Goal: Communication & Community: Answer question/provide support

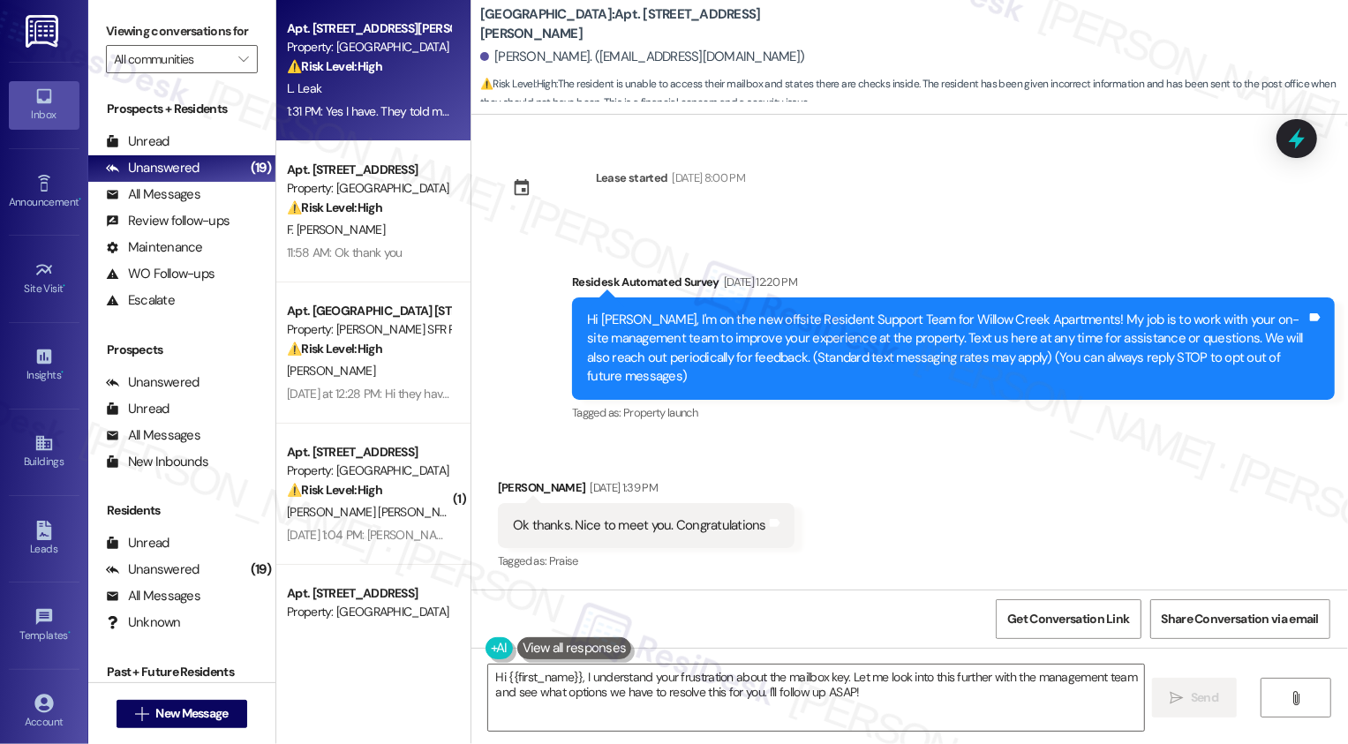
scroll to position [887, 0]
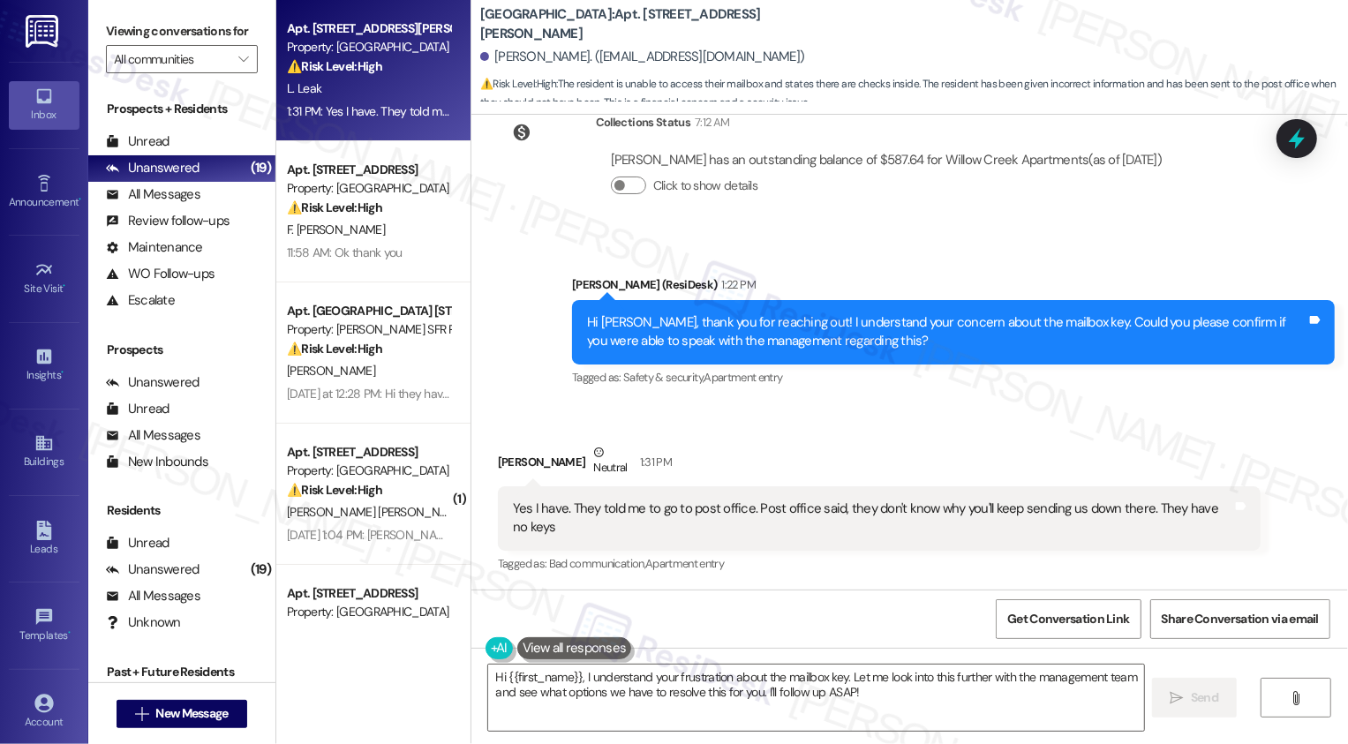
click at [519, 336] on div "Sent via SMS [PERSON_NAME] (ResiDesk) 1:22 PM Hi [PERSON_NAME], thank you for r…" at bounding box center [910, 320] width 877 height 168
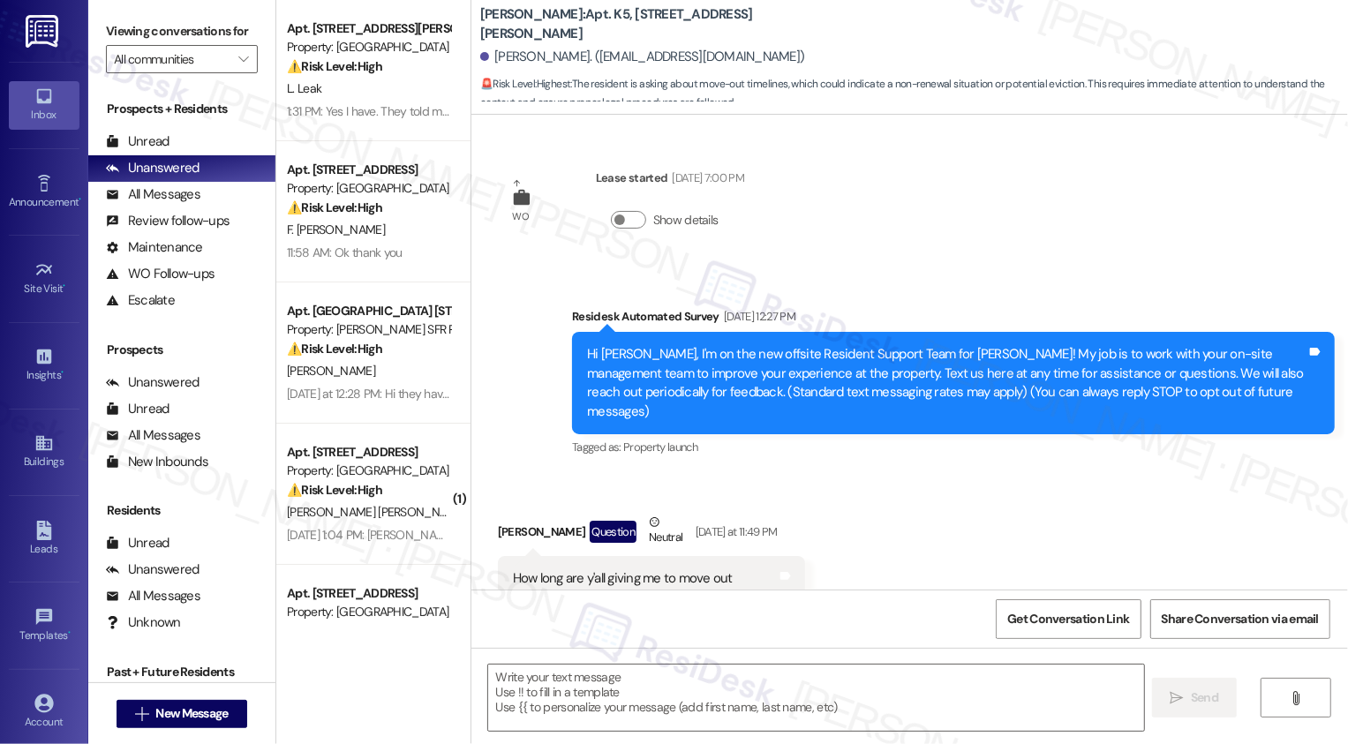
scroll to position [31, 0]
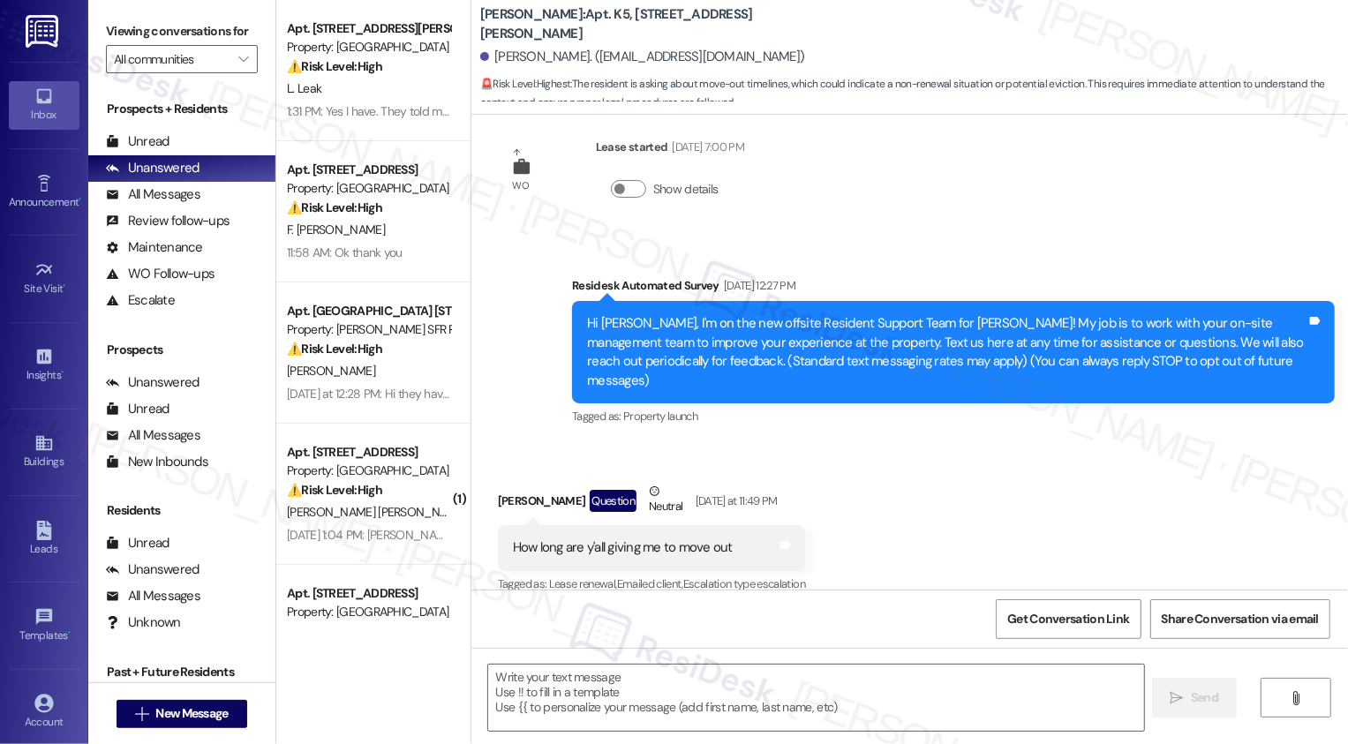
type textarea "Fetching suggested responses. Please feel free to read through the conversation…"
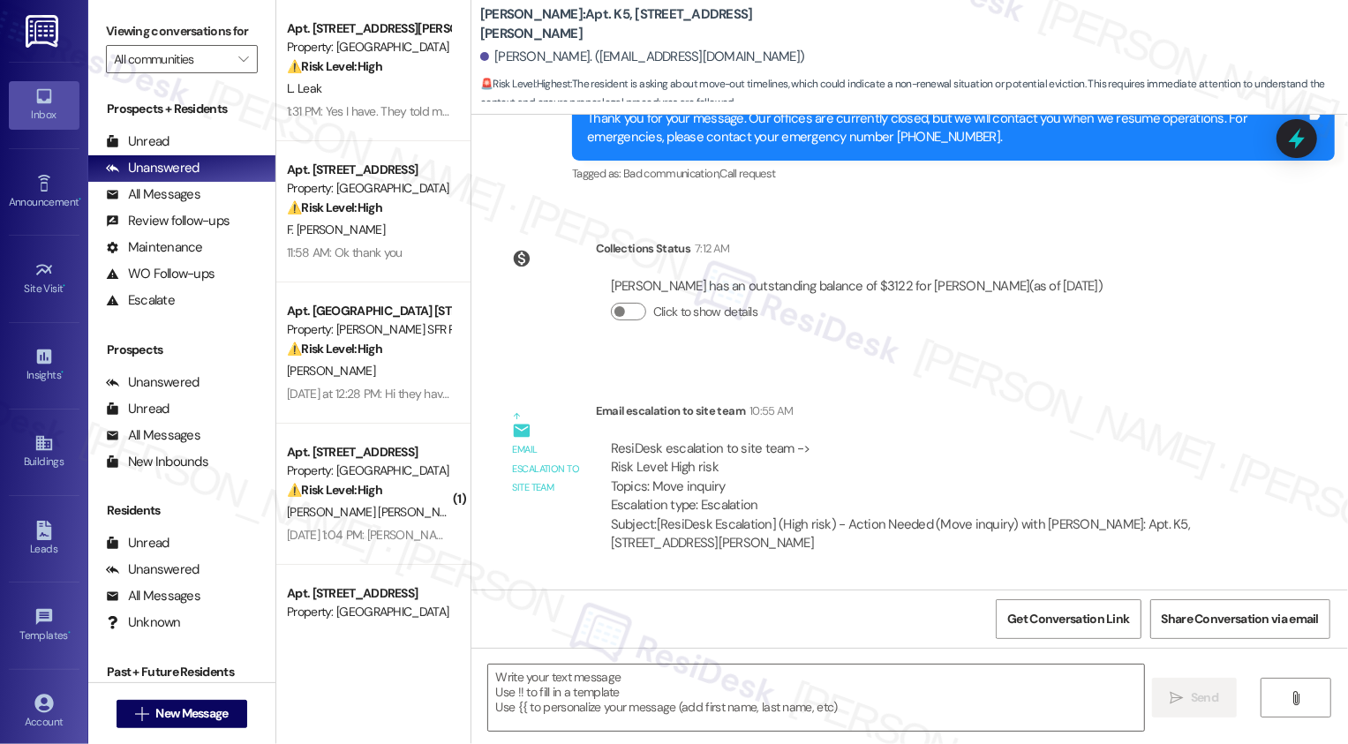
scroll to position [495, 0]
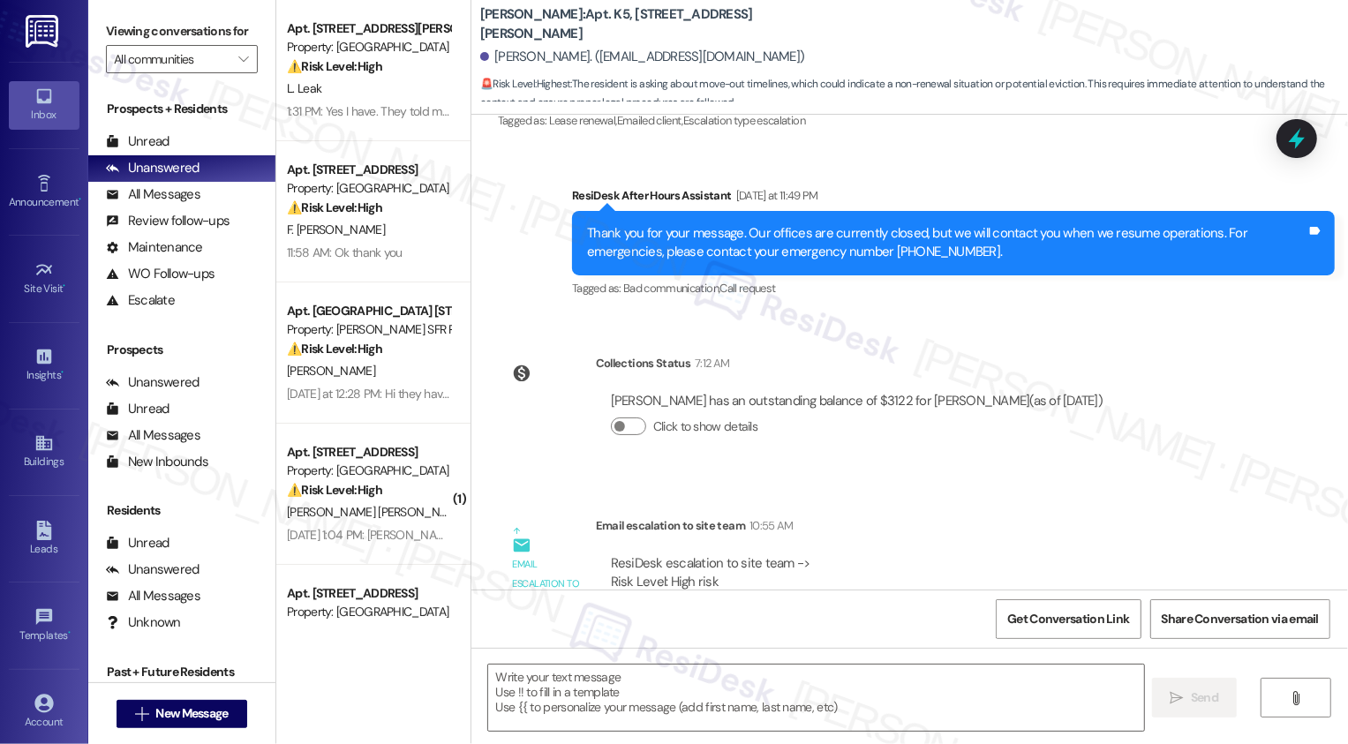
click at [495, 57] on div "Jerrelle Gresham. (redm946@gmail.com)" at bounding box center [642, 57] width 325 height 19
copy div "Jerrelle"
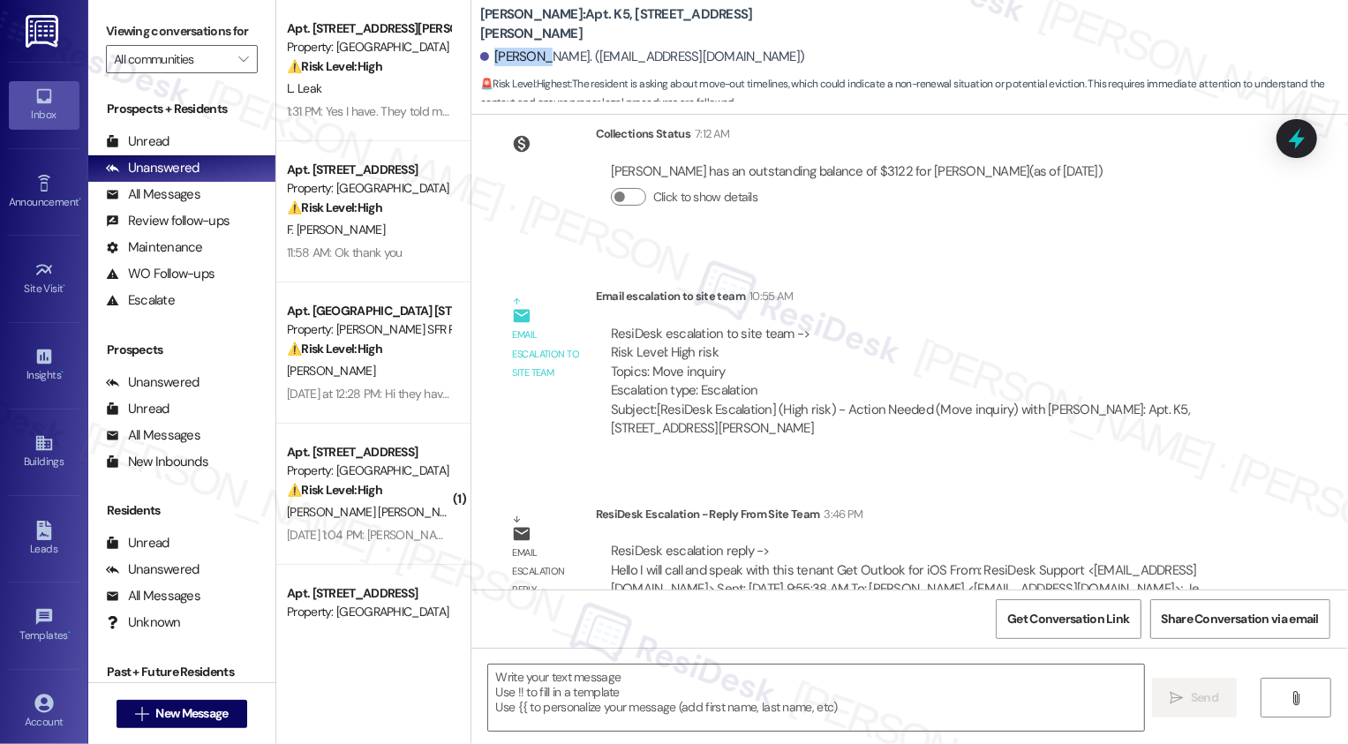
scroll to position [742, 0]
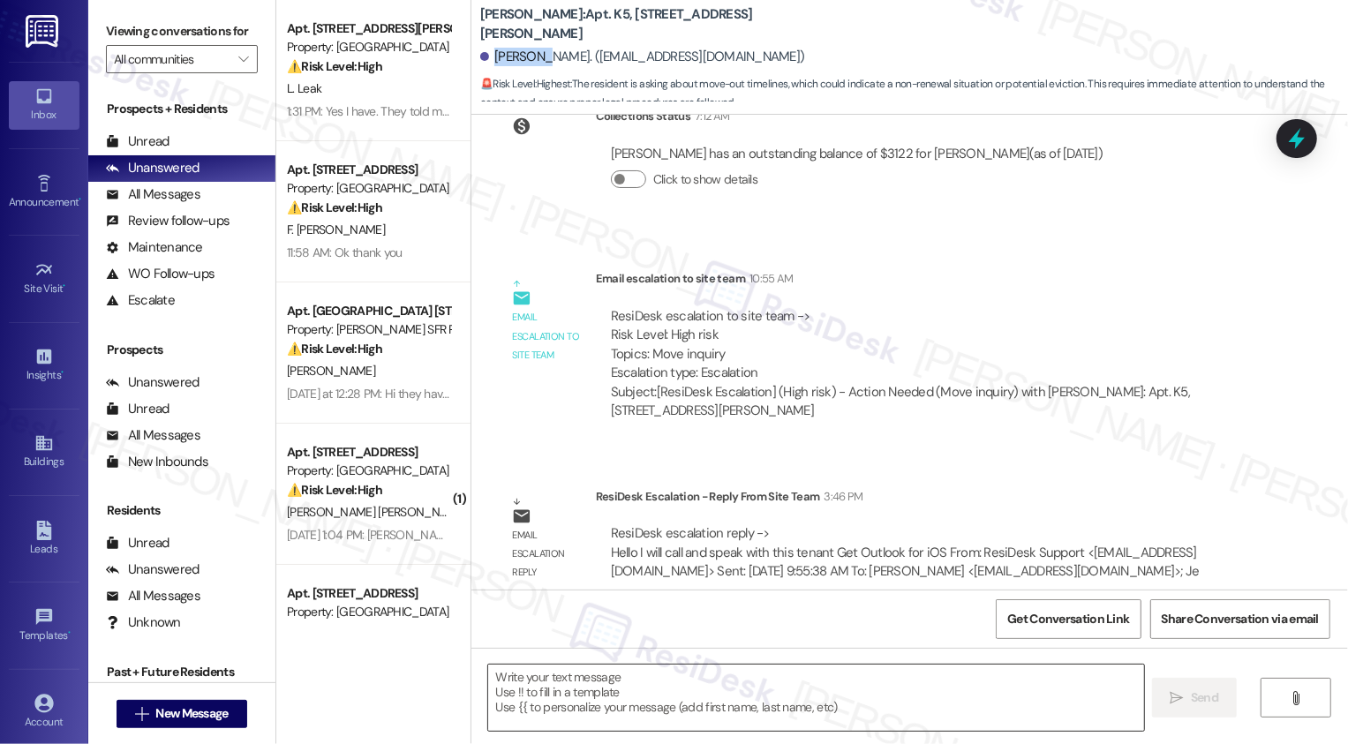
click at [654, 683] on textarea at bounding box center [816, 698] width 656 height 66
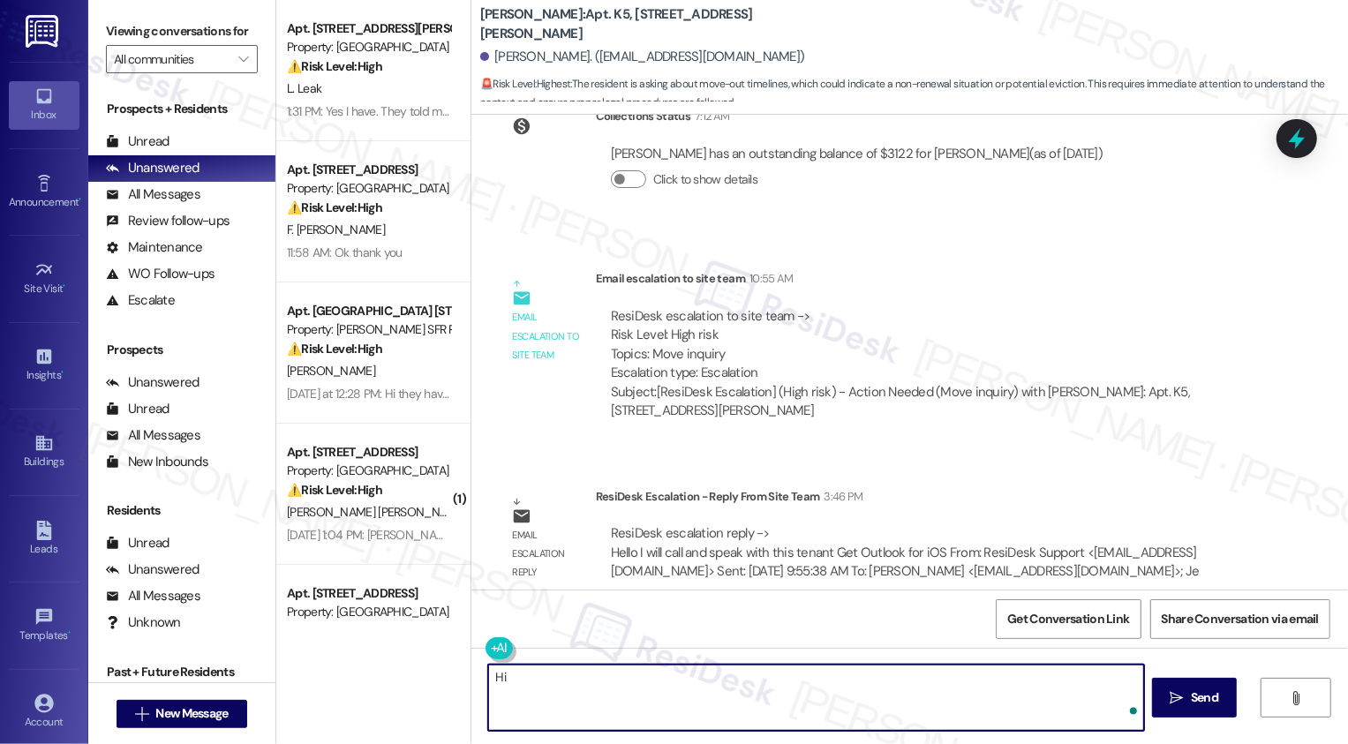
paste textarea "Jerrelle"
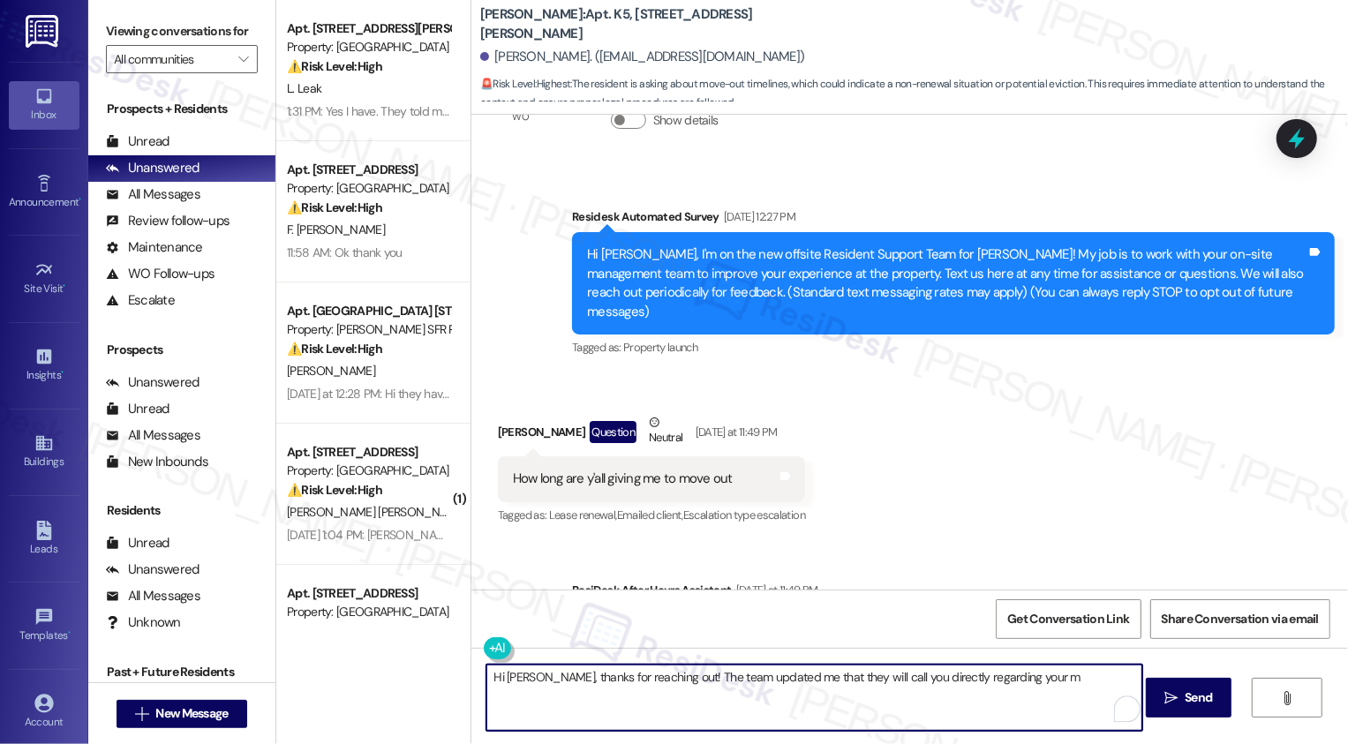
scroll to position [99, 0]
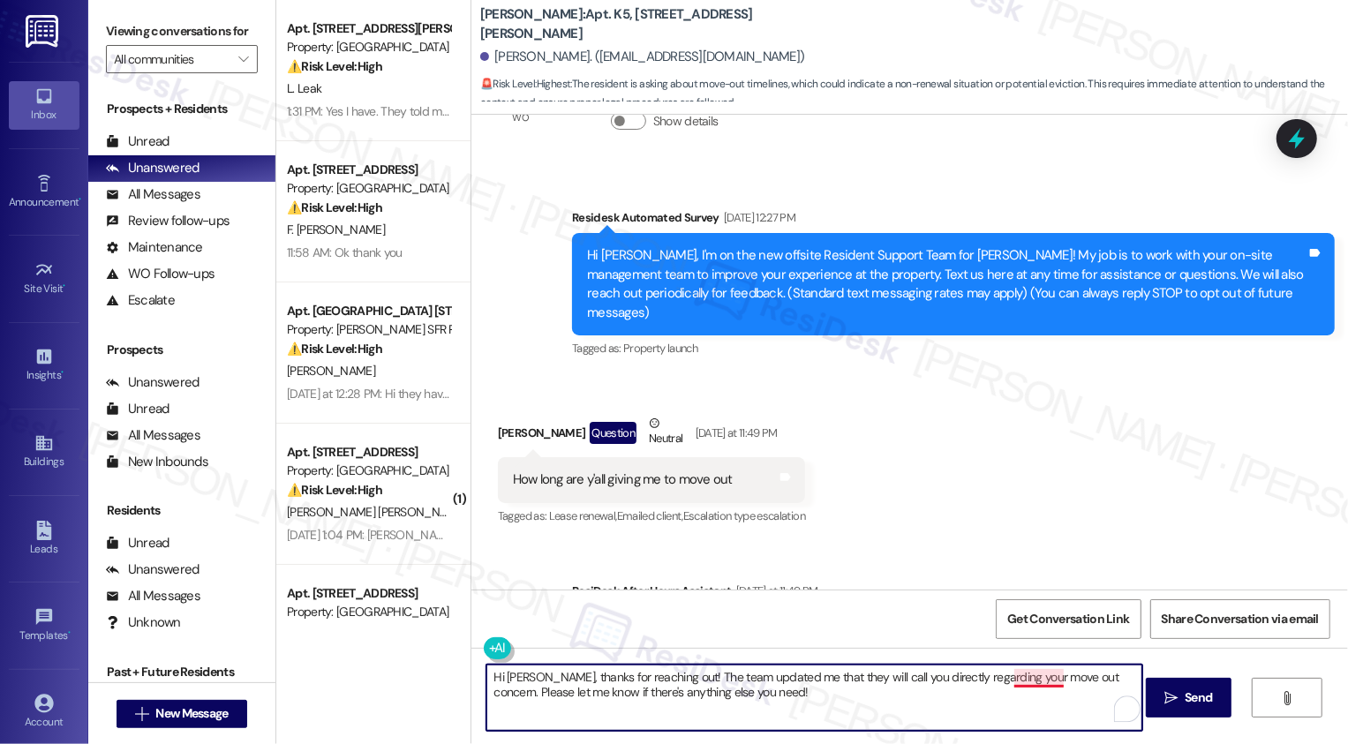
click at [1033, 679] on textarea "Hi Jerrelle, thanks for reaching out! The team updated me that they will call y…" at bounding box center [815, 698] width 656 height 66
click at [793, 720] on textarea "Hi Jerrelle, thanks for reaching out! The team updated me that they will call y…" at bounding box center [815, 698] width 656 height 66
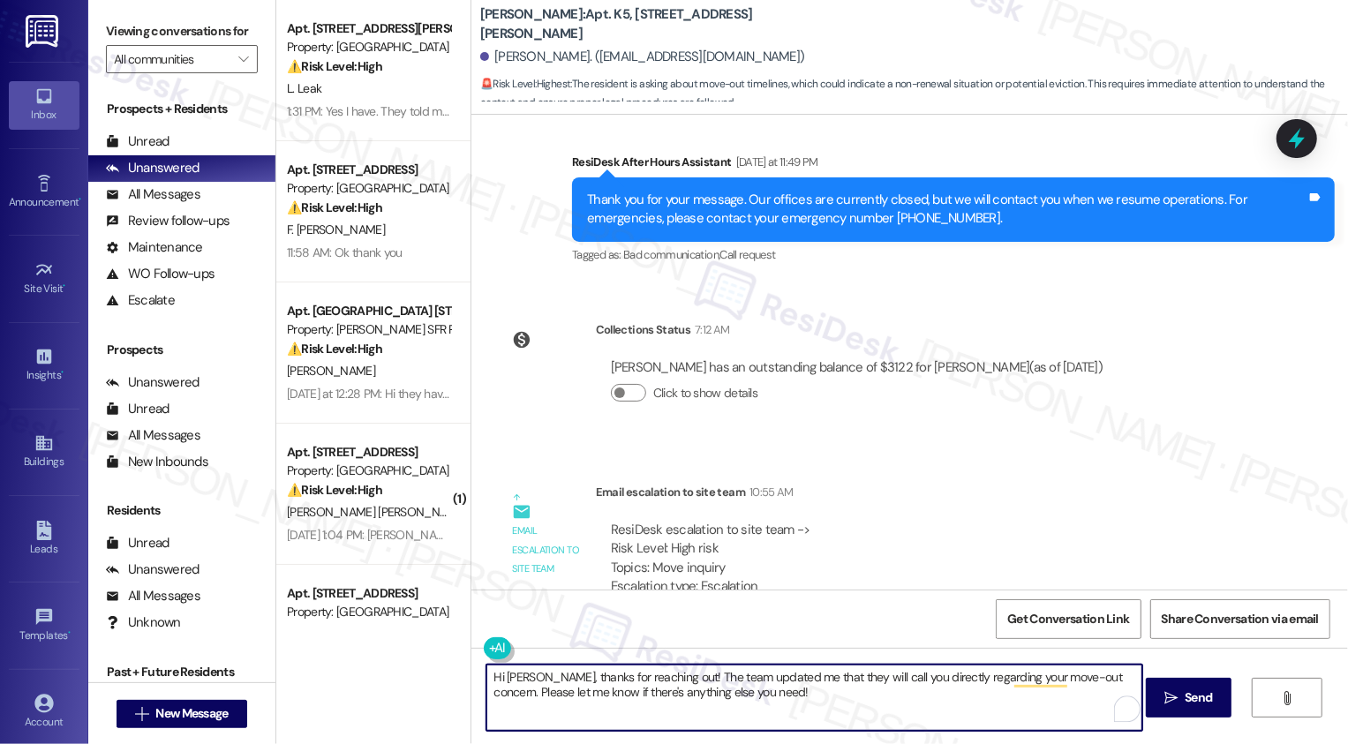
scroll to position [742, 0]
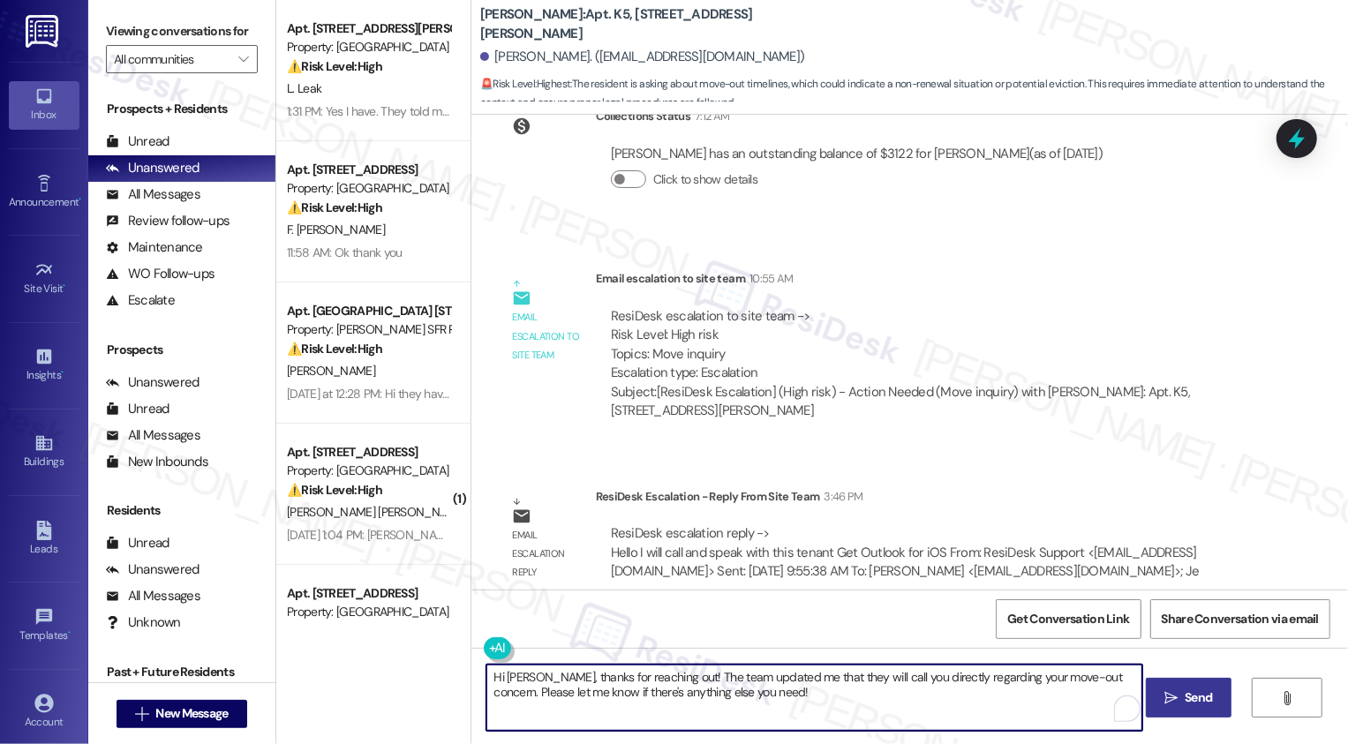
type textarea "Hi Jerrelle, thanks for reaching out! The team updated me that they will call y…"
click at [1197, 700] on span "Send" at bounding box center [1198, 698] width 27 height 19
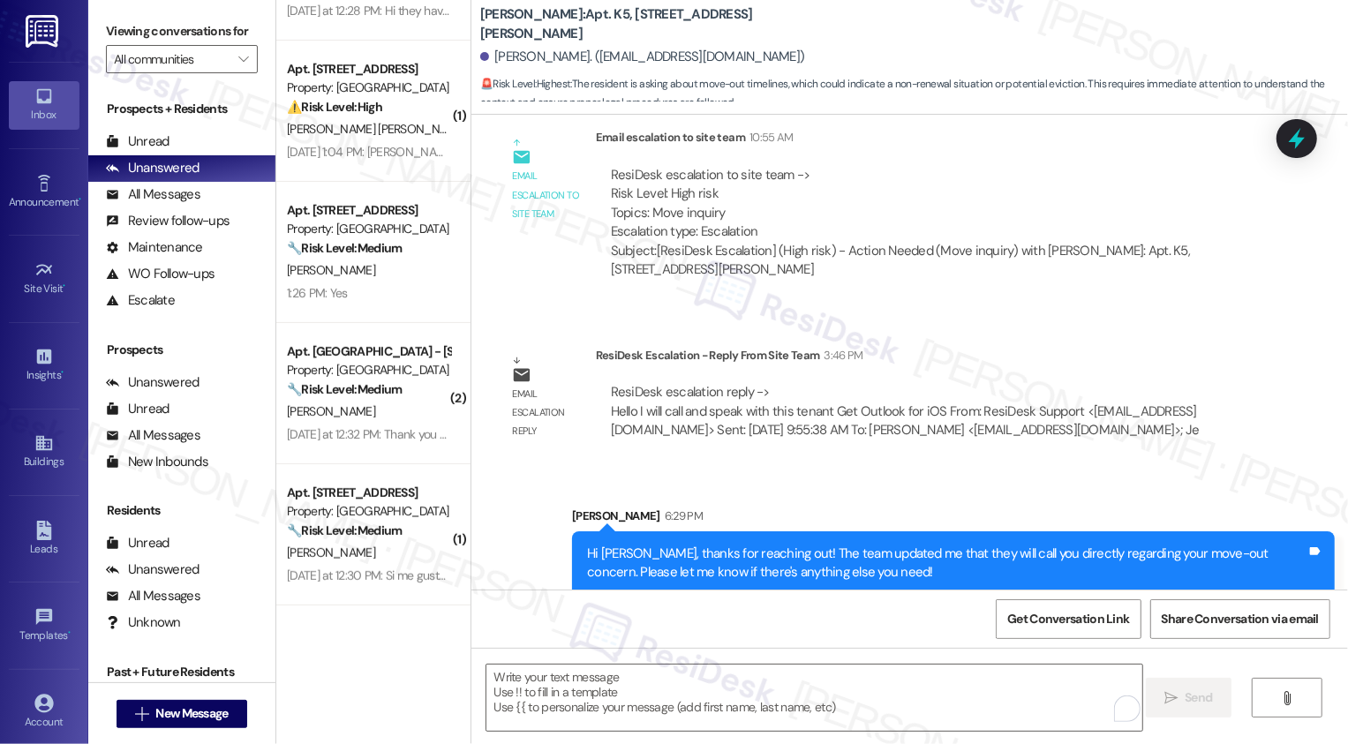
scroll to position [0, 0]
